Goal: Task Accomplishment & Management: Use online tool/utility

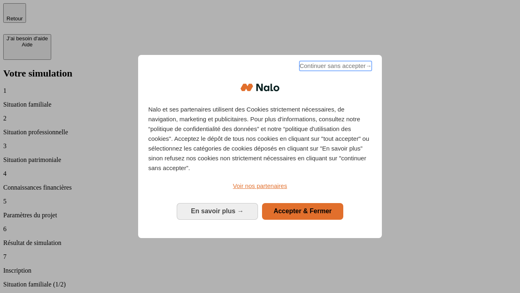
click at [335, 67] on span "Continuer sans accepter →" at bounding box center [336, 66] width 72 height 10
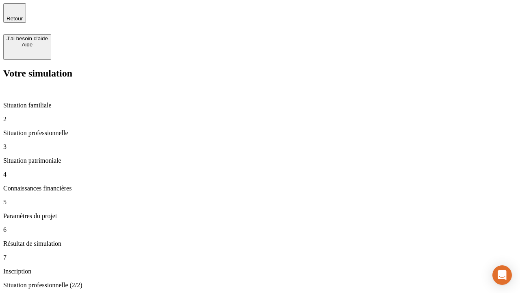
type input "30 000"
